Goal: Transaction & Acquisition: Download file/media

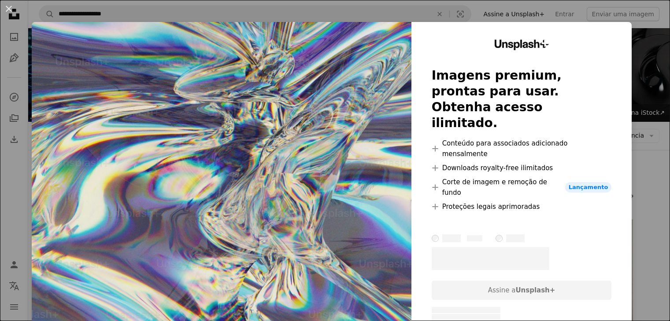
scroll to position [572, 0]
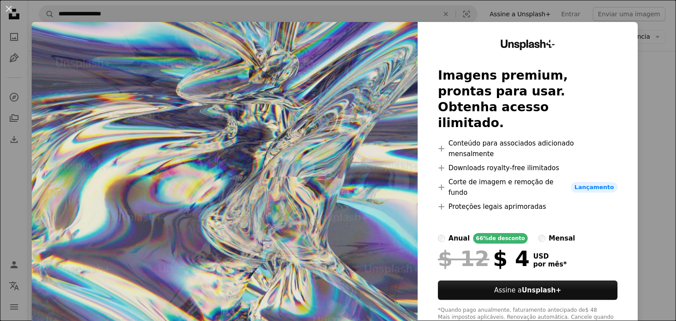
click at [641, 74] on div "An X shape Unsplash+ Imagens premium, prontas para usar. Obtenha acesso ilimita…" at bounding box center [338, 160] width 676 height 321
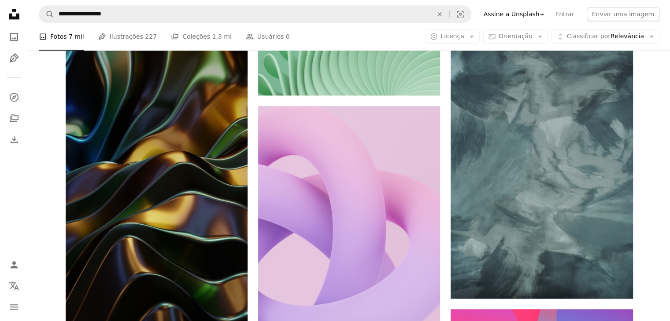
scroll to position [881, 0]
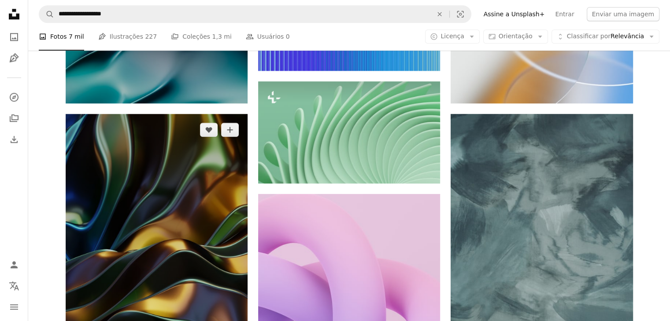
click at [169, 184] on img at bounding box center [157, 311] width 182 height 394
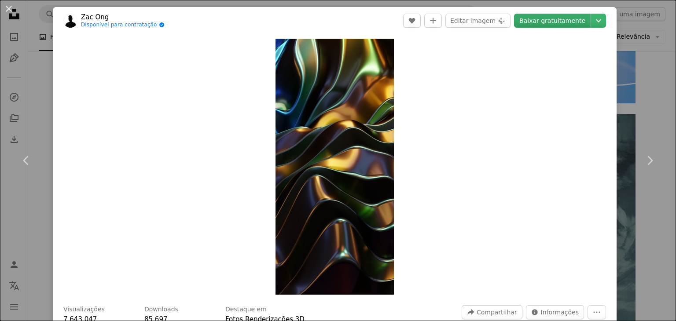
click at [534, 18] on link "Baixar gratuitamente" at bounding box center [552, 21] width 77 height 14
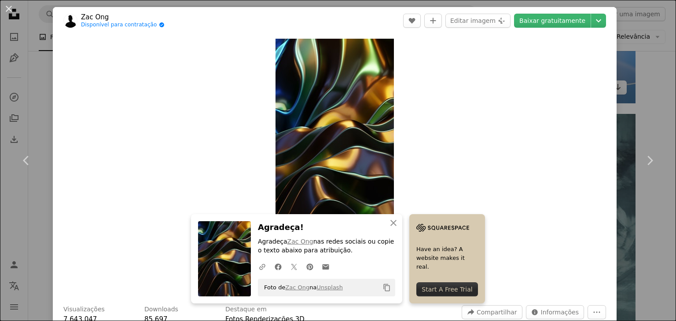
drag, startPoint x: 638, startPoint y: 99, endPoint x: 627, endPoint y: 102, distance: 11.3
click at [638, 99] on div "An X shape Chevron left Chevron right An X shape Fechar Agradeça! Agradeça [PER…" at bounding box center [338, 160] width 676 height 321
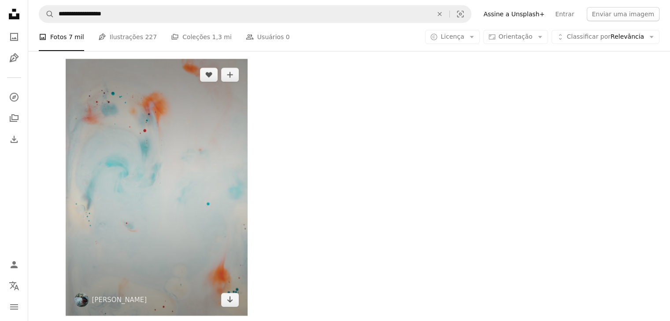
scroll to position [3126, 0]
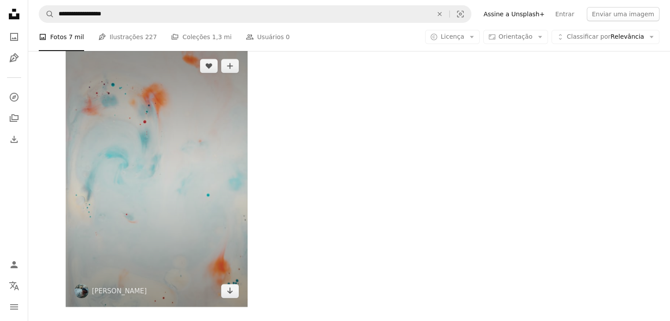
click at [167, 177] on img at bounding box center [157, 178] width 182 height 257
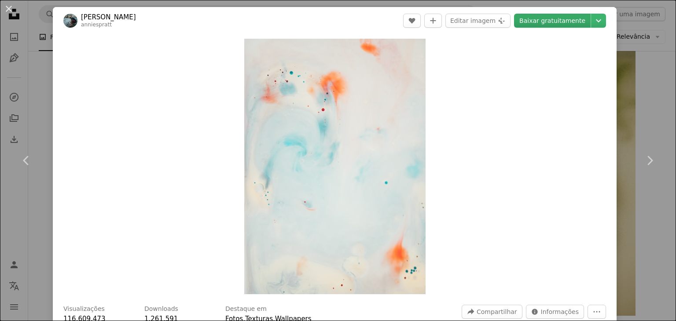
click at [546, 21] on link "Baixar gratuitamente" at bounding box center [552, 21] width 77 height 14
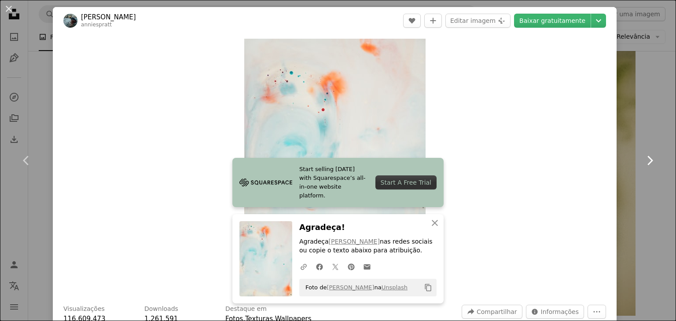
click at [651, 124] on link "Chevron right" at bounding box center [649, 160] width 53 height 85
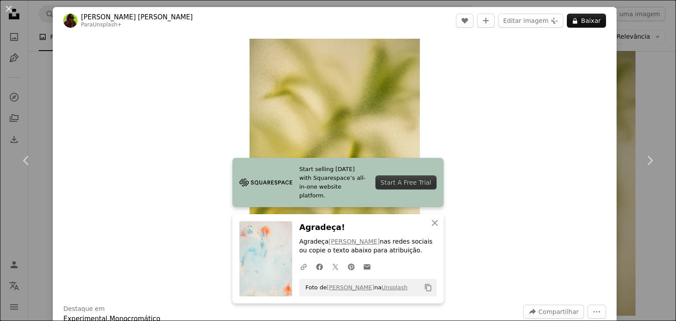
click at [625, 40] on div "An X shape Chevron left Chevron right Start selling [DATE] with Squarespace’s a…" at bounding box center [338, 160] width 676 height 321
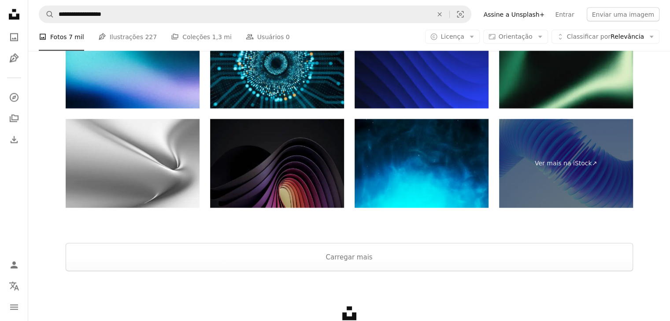
scroll to position [4931, 0]
